Goal: Task Accomplishment & Management: Manage account settings

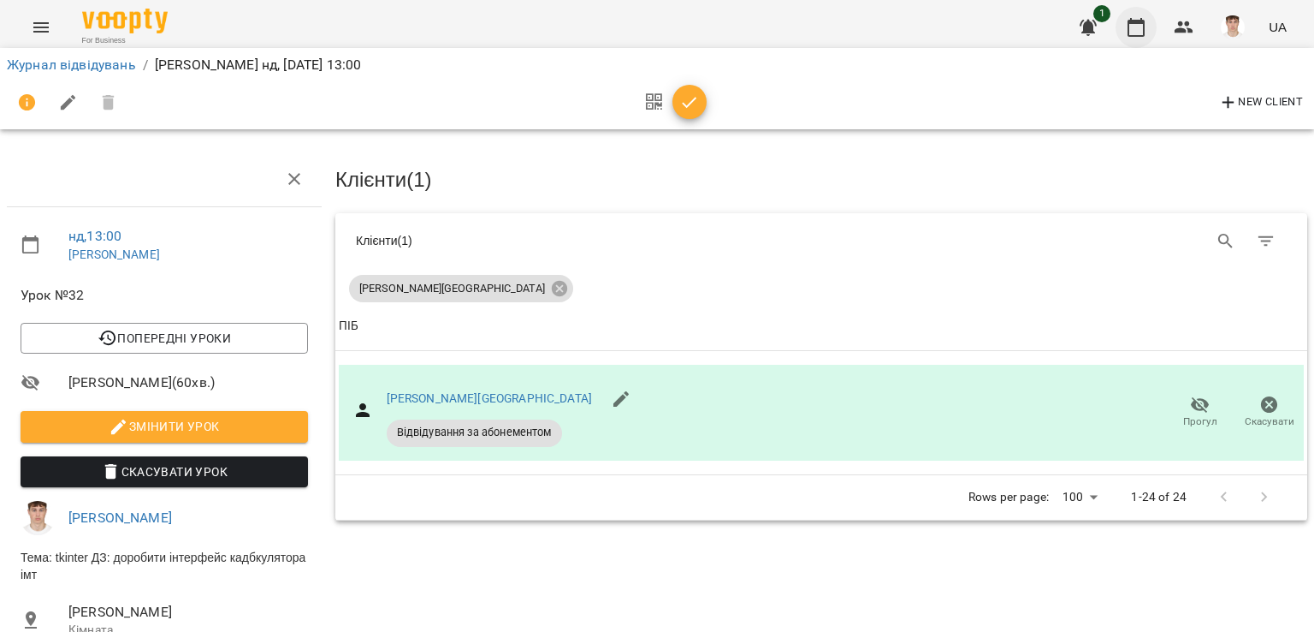
click at [1136, 30] on icon "button" at bounding box center [1136, 27] width 21 height 21
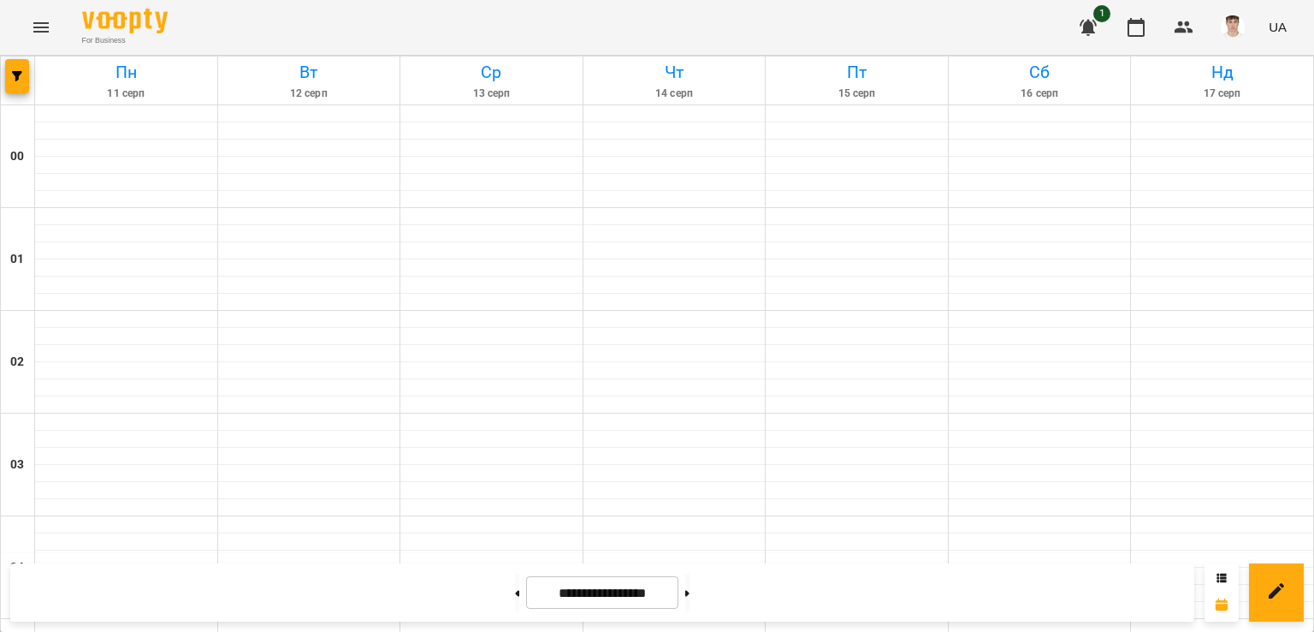
scroll to position [1284, 0]
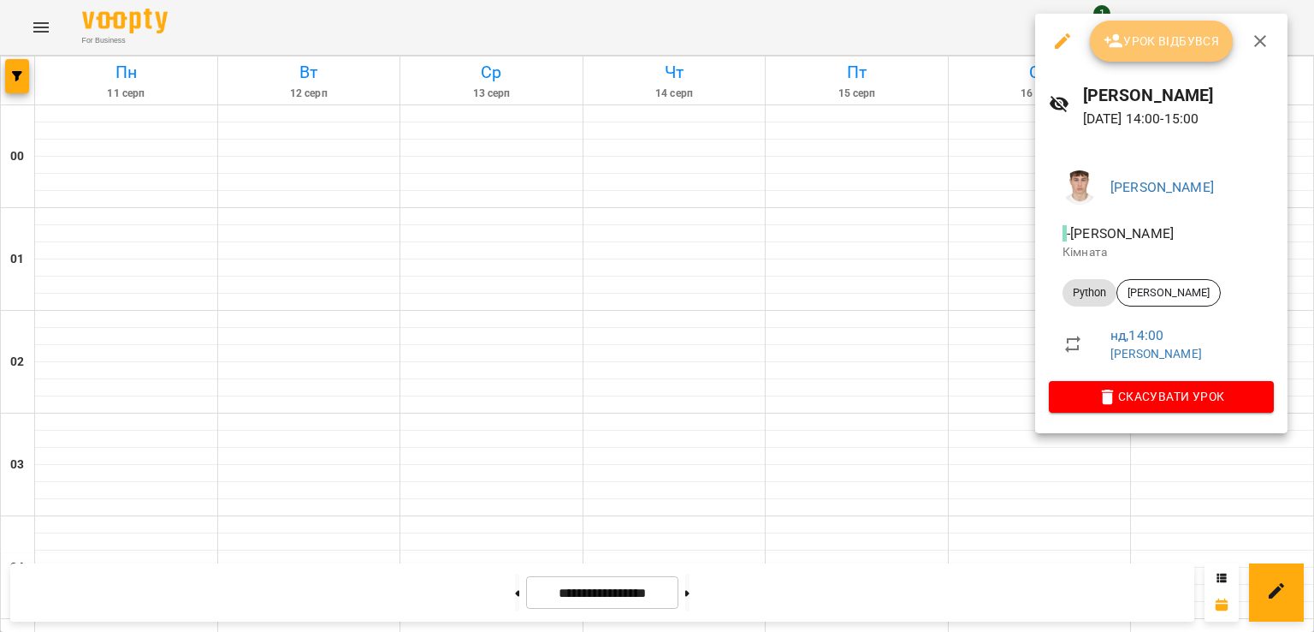
click at [1160, 45] on span "Урок відбувся" at bounding box center [1162, 41] width 116 height 21
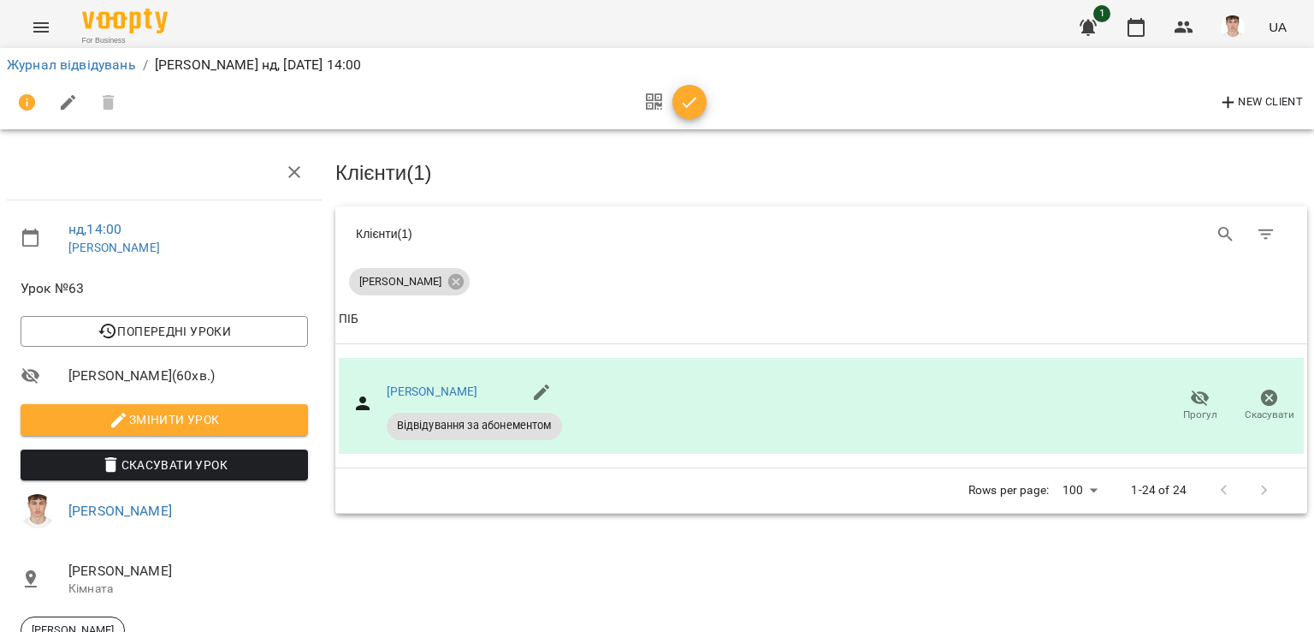
scroll to position [86, 0]
click at [106, 409] on span "Змінити урок" at bounding box center [164, 419] width 260 height 21
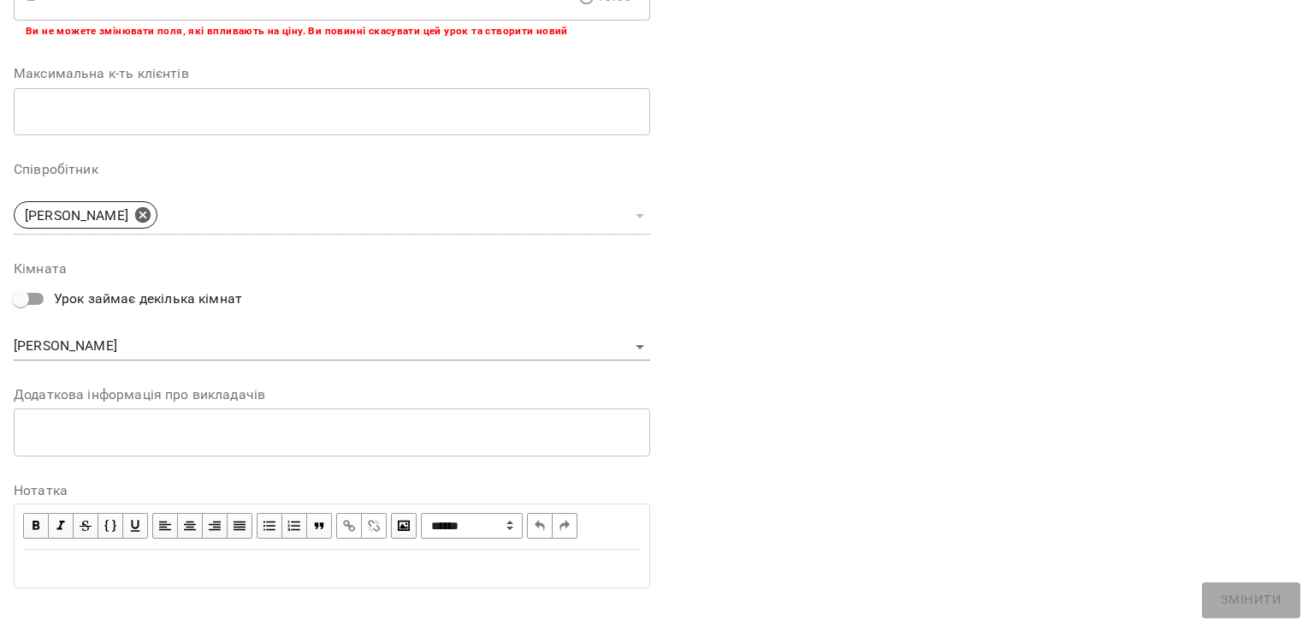
scroll to position [418, 0]
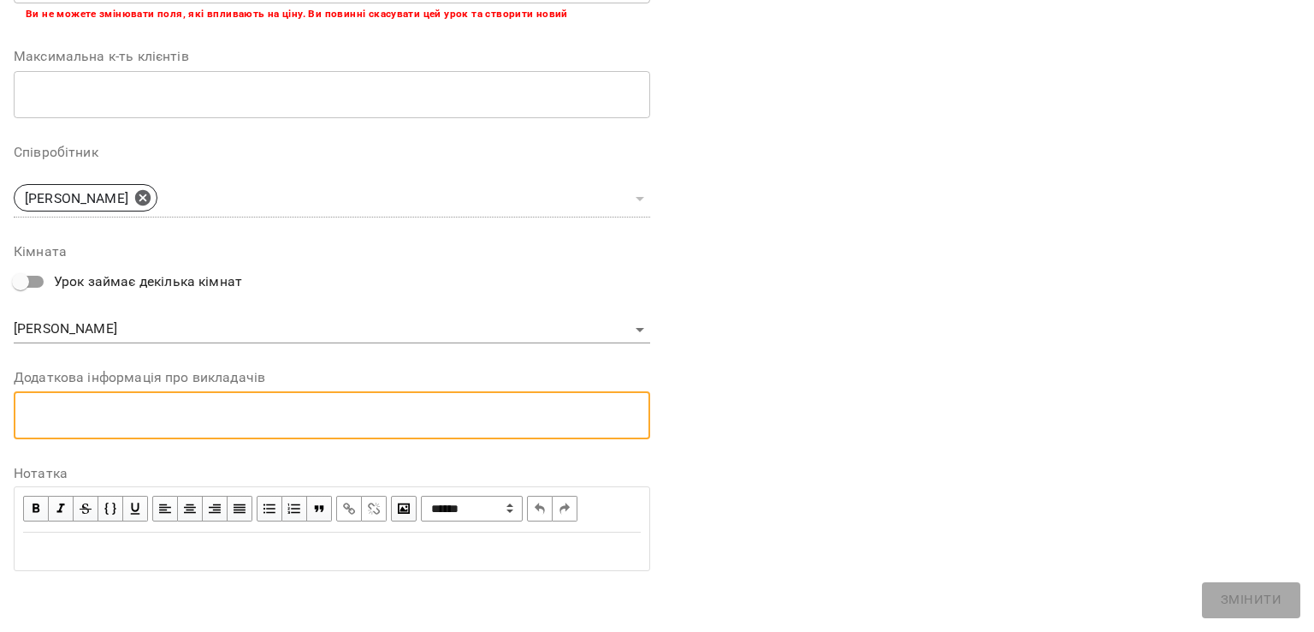
click at [115, 412] on textarea at bounding box center [332, 414] width 613 height 16
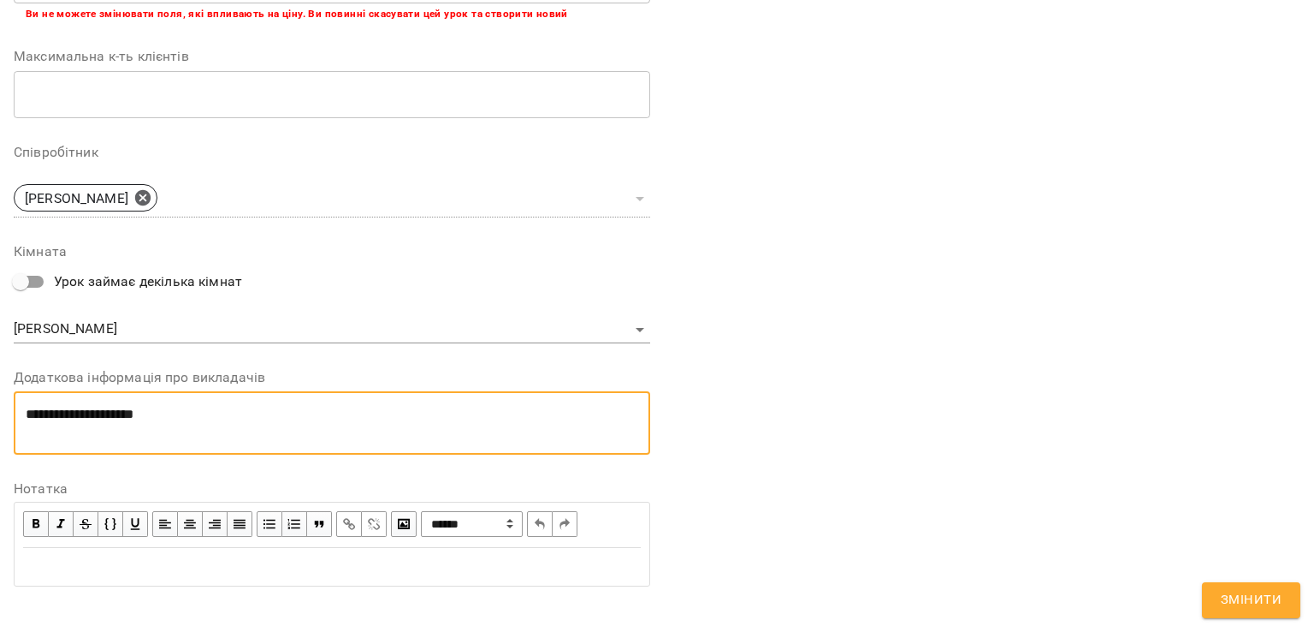
scroll to position [0, 0]
type textarea "**********"
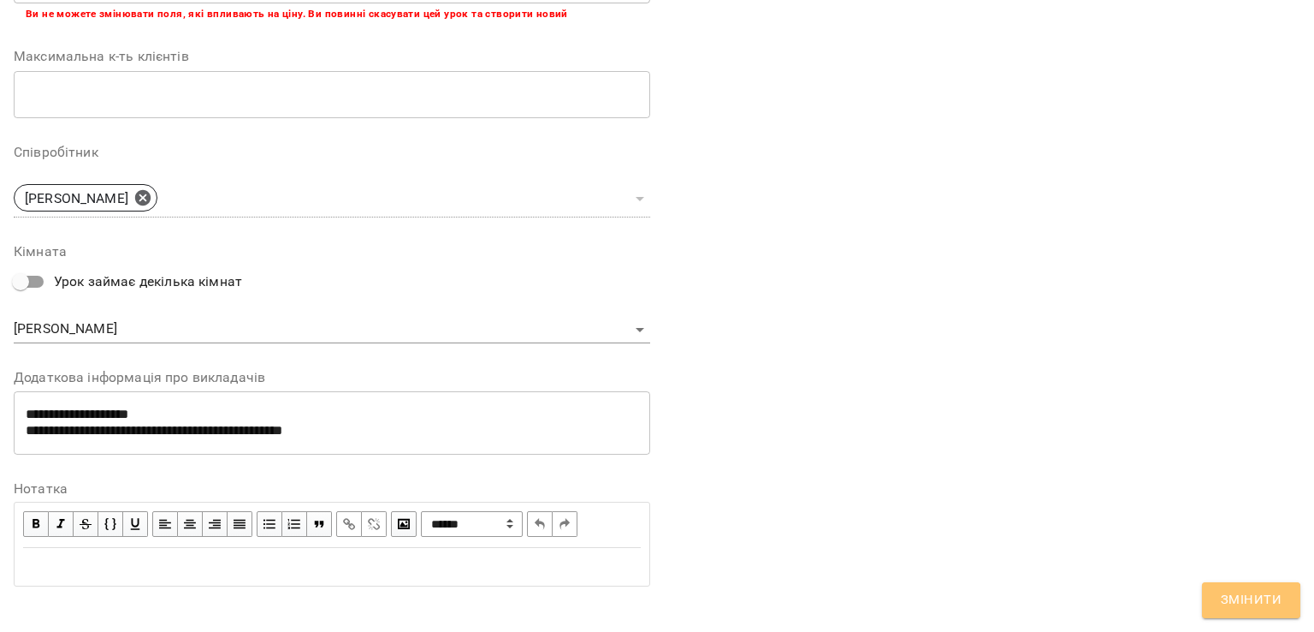
click at [1243, 600] on span "Змінити" at bounding box center [1251, 600] width 61 height 22
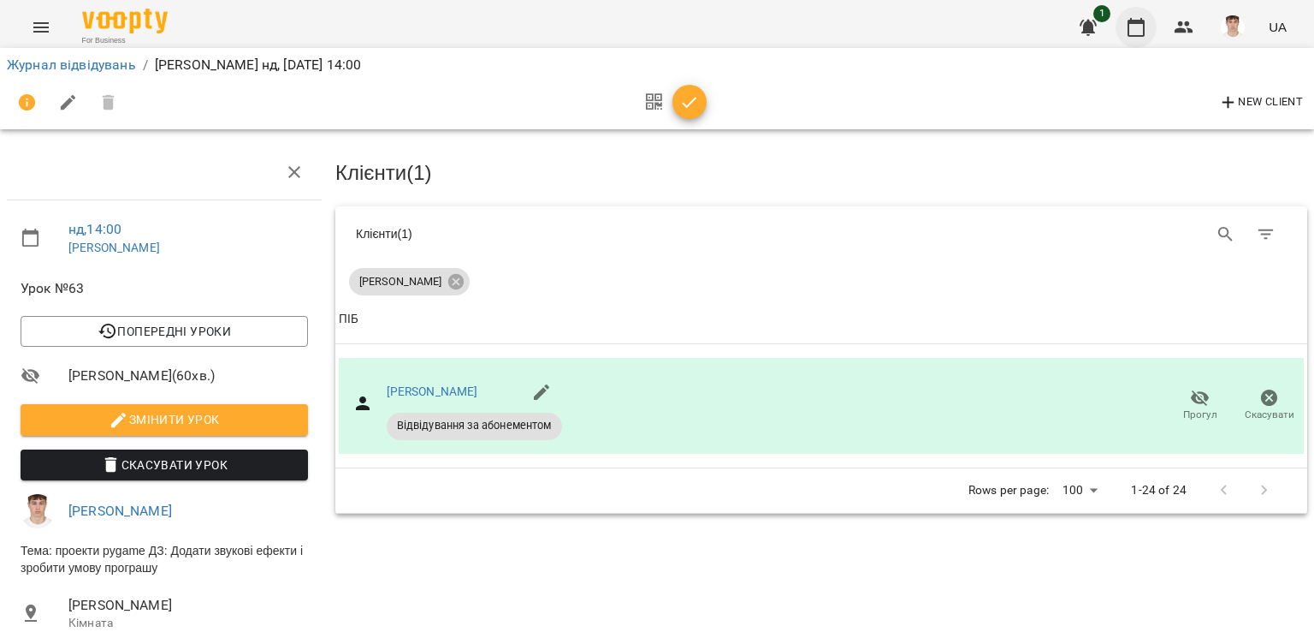
click at [1136, 18] on icon "button" at bounding box center [1136, 27] width 21 height 21
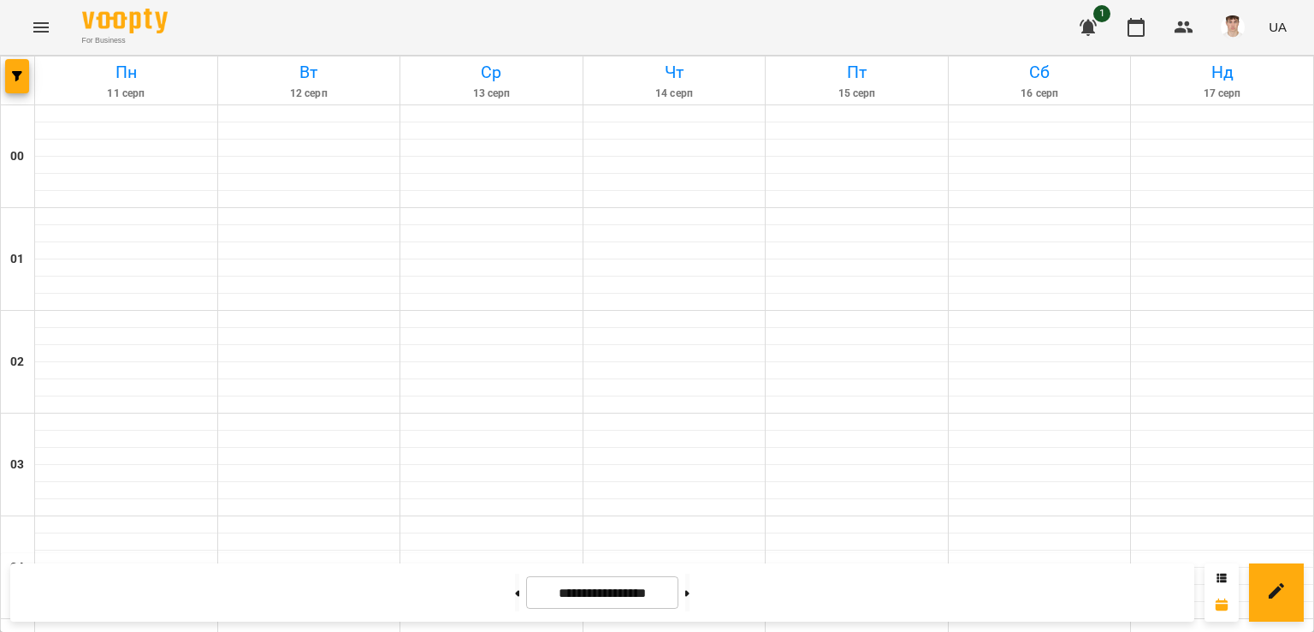
scroll to position [342, 0]
